Goal: Task Accomplishment & Management: Manage account settings

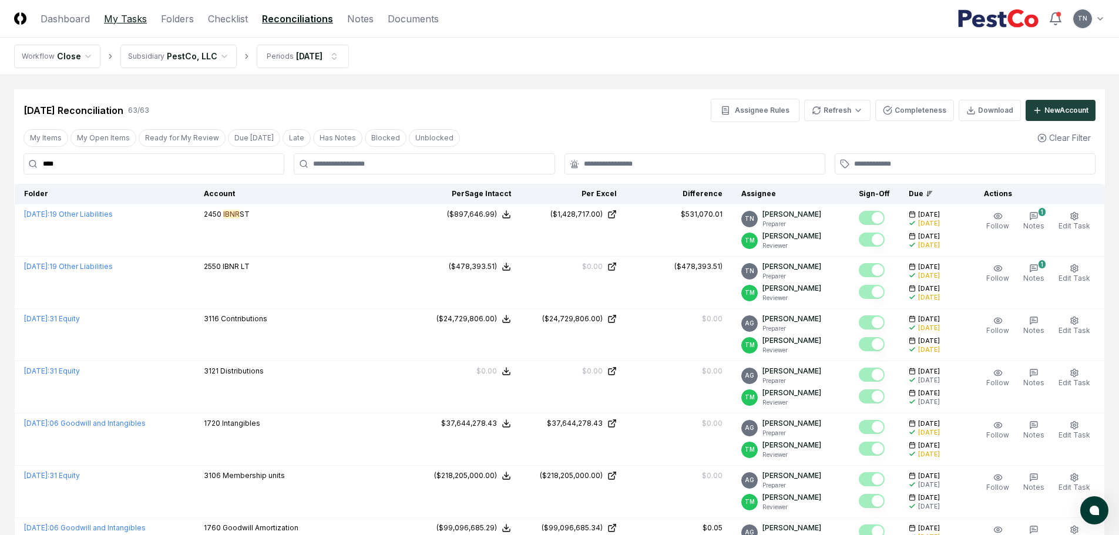
click at [120, 18] on link "My Tasks" at bounding box center [125, 19] width 43 height 14
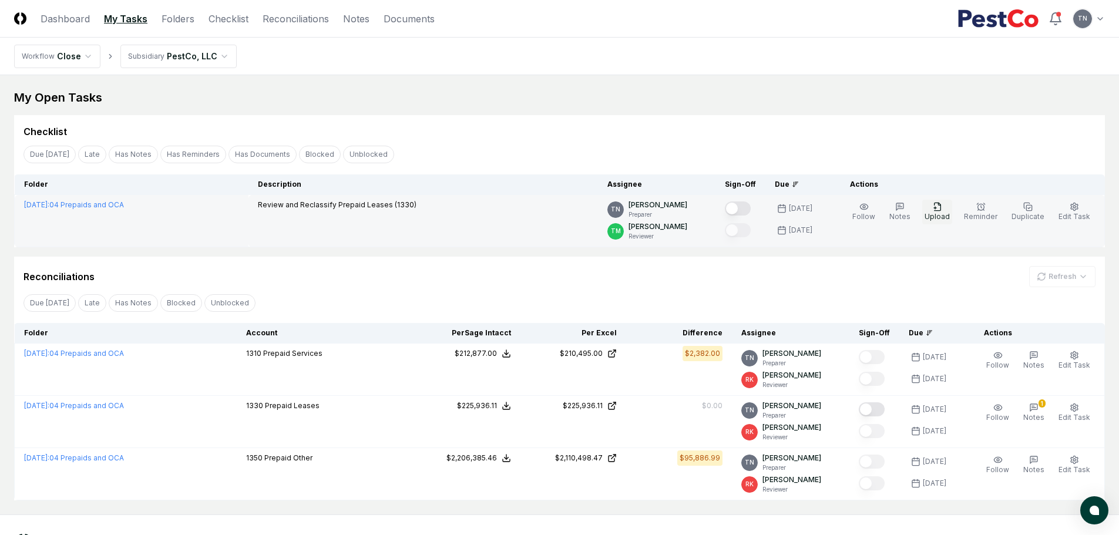
click at [950, 208] on button "Upload" at bounding box center [937, 212] width 30 height 25
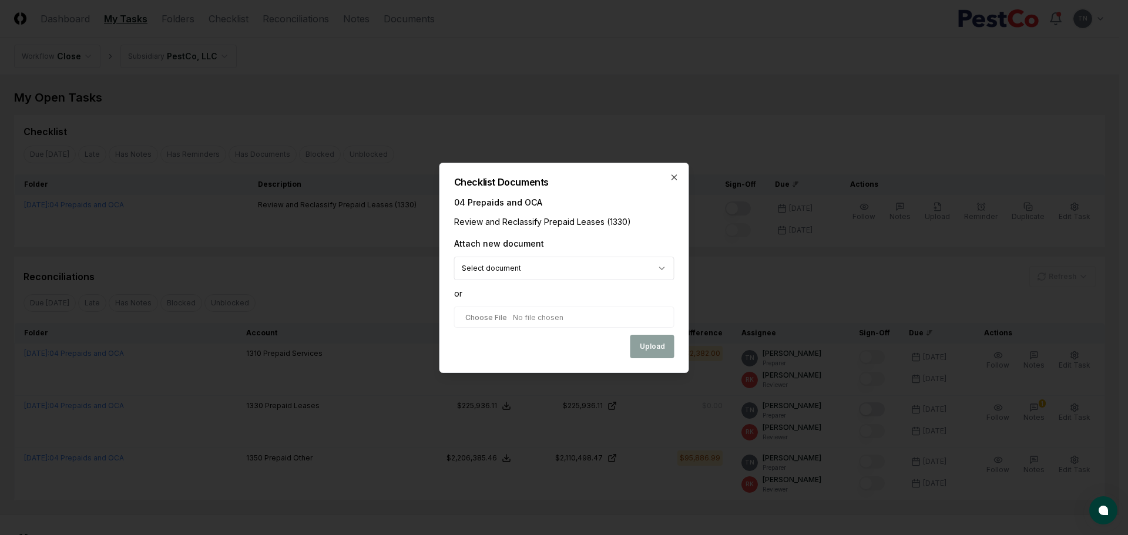
type input "**********"
click at [652, 348] on button "Upload" at bounding box center [652, 346] width 44 height 23
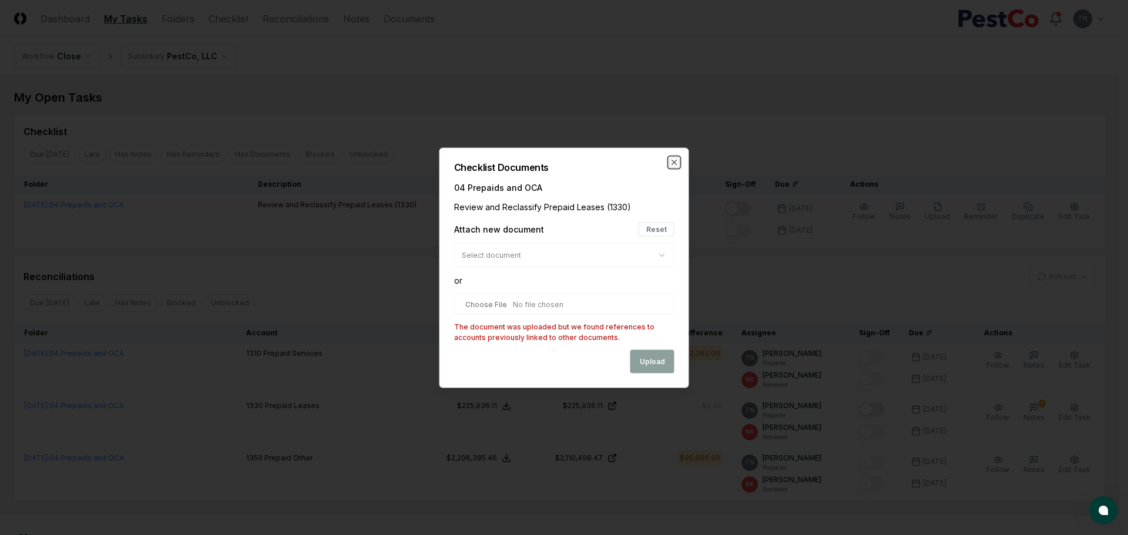
click at [674, 162] on icon "button" at bounding box center [674, 162] width 5 height 5
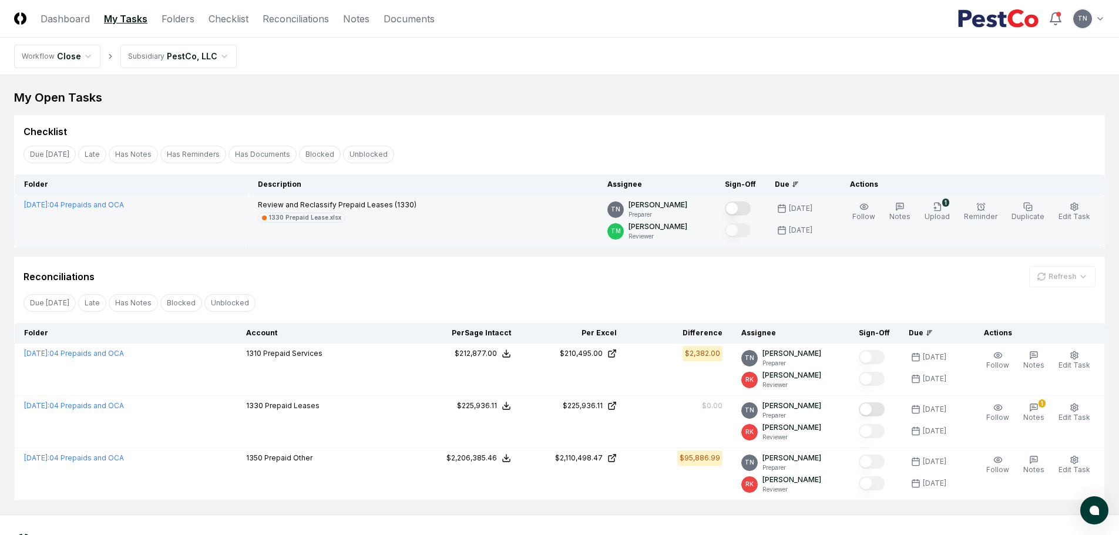
click at [745, 211] on button "Mark complete" at bounding box center [738, 208] width 26 height 14
click at [731, 140] on div "Checklist Due [DATE] Late Has Notes Has Reminders Has Documents Blocked Unblock…" at bounding box center [559, 181] width 1091 height 132
click at [714, 307] on div "Due [DATE] Late Has Notes Blocked Unblocked Clear Filter" at bounding box center [559, 303] width 1091 height 22
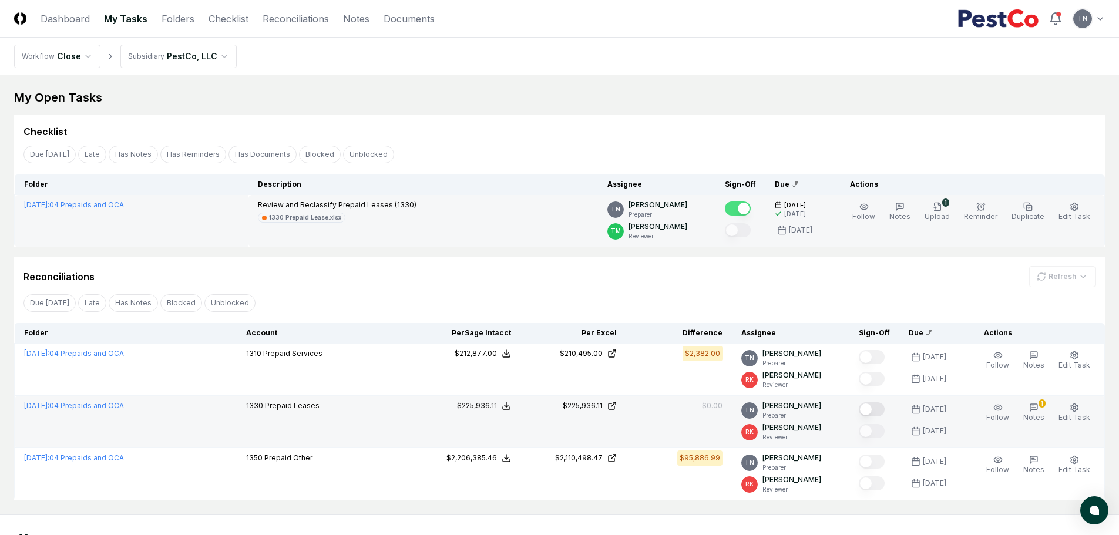
click at [875, 412] on button "Mark complete" at bounding box center [872, 409] width 26 height 14
click at [562, 306] on div "Due [DATE] Late Has Notes Blocked Unblocked Clear Filter" at bounding box center [559, 303] width 1091 height 22
